Goal: Information Seeking & Learning: Learn about a topic

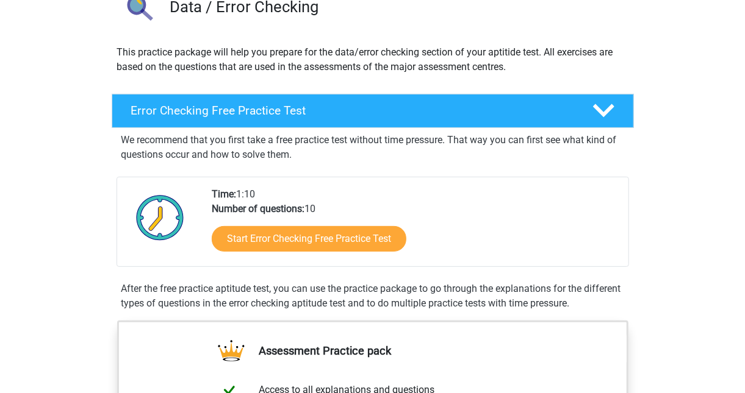
scroll to position [108, 0]
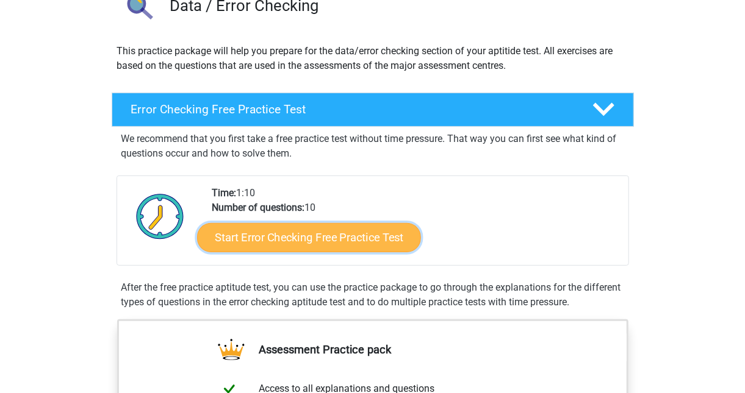
click at [352, 238] on link "Start Error Checking Free Practice Test" at bounding box center [309, 237] width 224 height 29
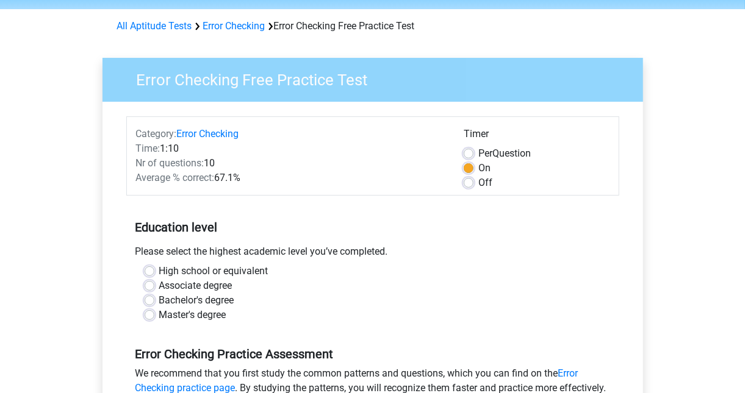
scroll to position [43, 0]
click at [154, 270] on div "High school or equivalent" at bounding box center [373, 270] width 456 height 15
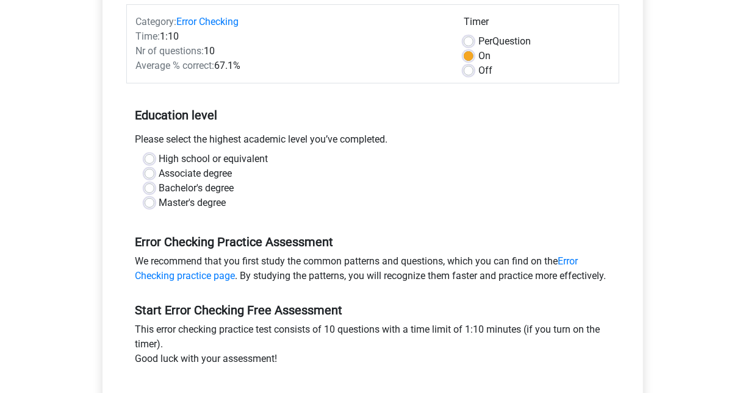
scroll to position [155, 0]
click at [159, 158] on label "High school or equivalent" at bounding box center [213, 158] width 109 height 15
click at [150, 158] on input "High school or equivalent" at bounding box center [150, 157] width 10 height 12
radio input "true"
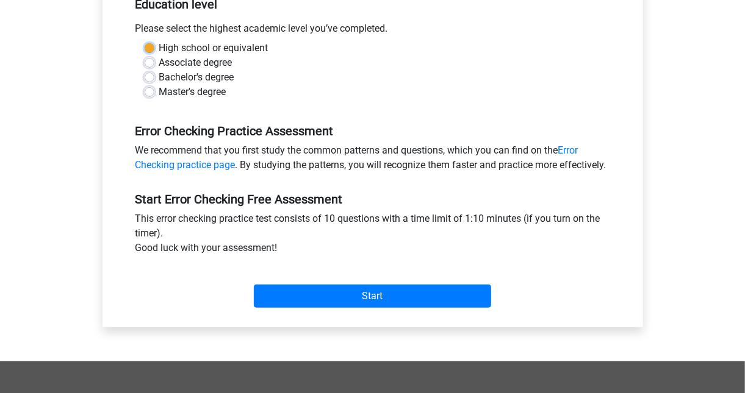
scroll to position [318, 0]
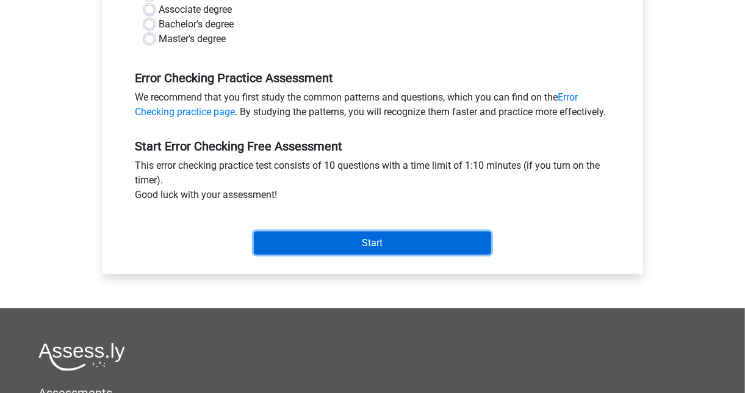
click at [294, 255] on input "Start" at bounding box center [372, 243] width 237 height 23
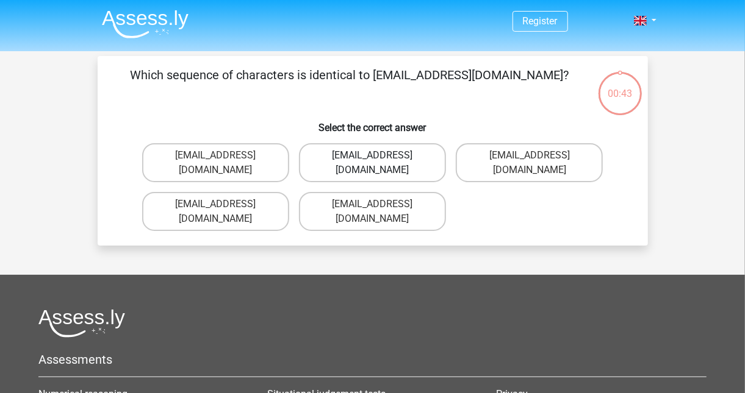
click at [383, 159] on label "Evie_Maede@jointmail.com.uk" at bounding box center [372, 162] width 147 height 39
click at [380, 159] on input "Evie_Maede@jointmail.com.uk" at bounding box center [376, 160] width 8 height 8
radio input "true"
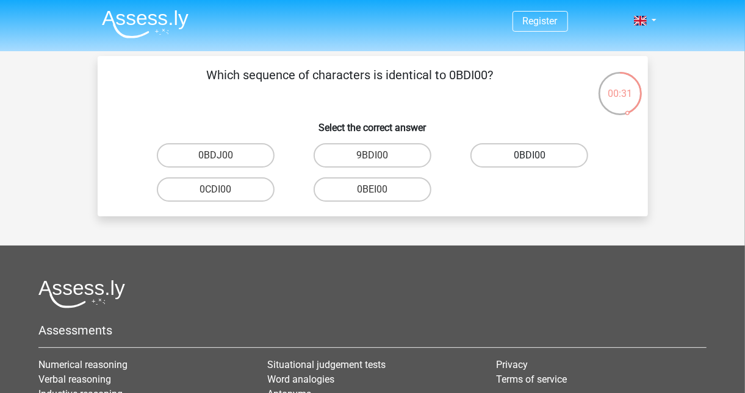
click at [508, 152] on label "0BDI00" at bounding box center [529, 155] width 118 height 24
click at [529, 156] on input "0BDI00" at bounding box center [533, 160] width 8 height 8
radio input "true"
